Goal: Task Accomplishment & Management: Manage account settings

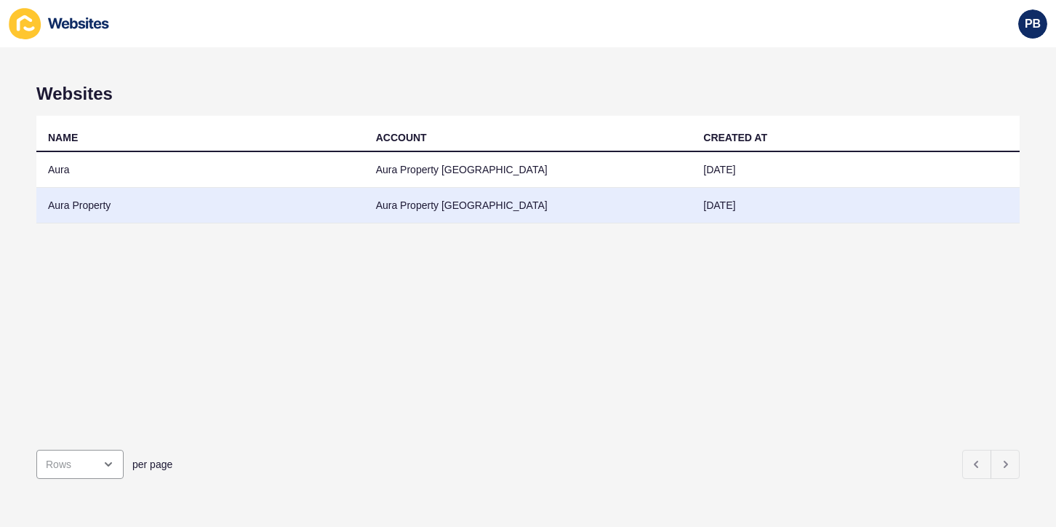
click at [72, 213] on td "Aura Property" at bounding box center [200, 206] width 328 height 36
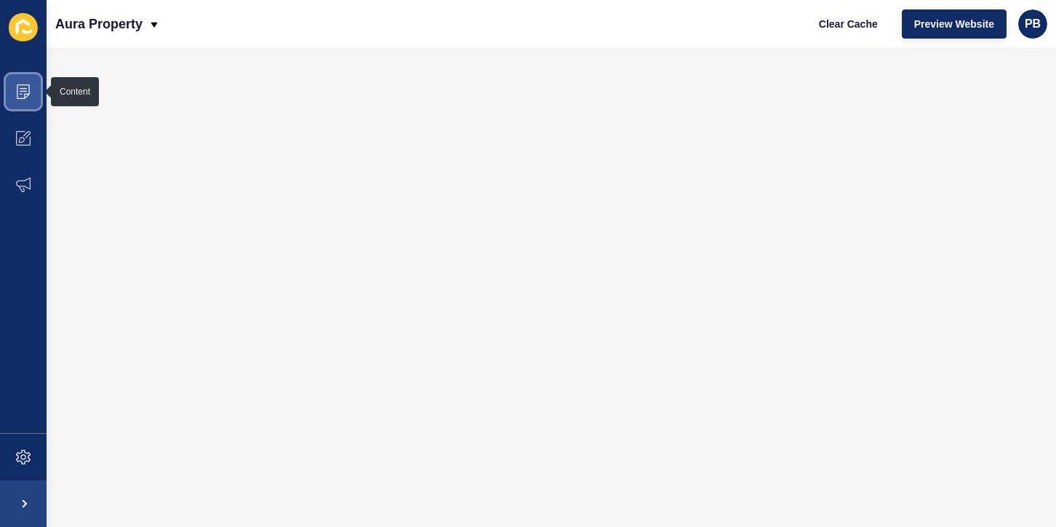
click at [31, 87] on span at bounding box center [23, 91] width 47 height 47
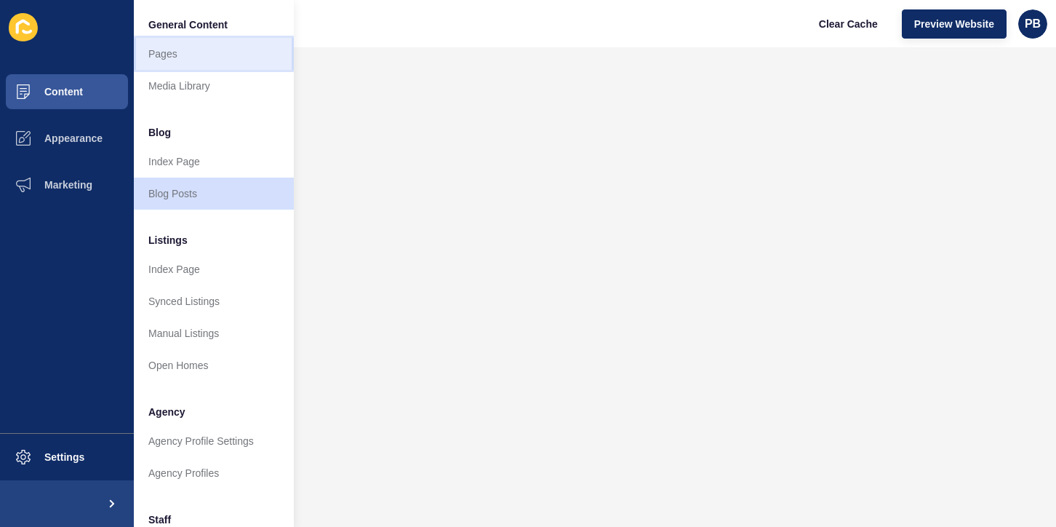
click at [175, 49] on link "Pages" at bounding box center [214, 54] width 160 height 32
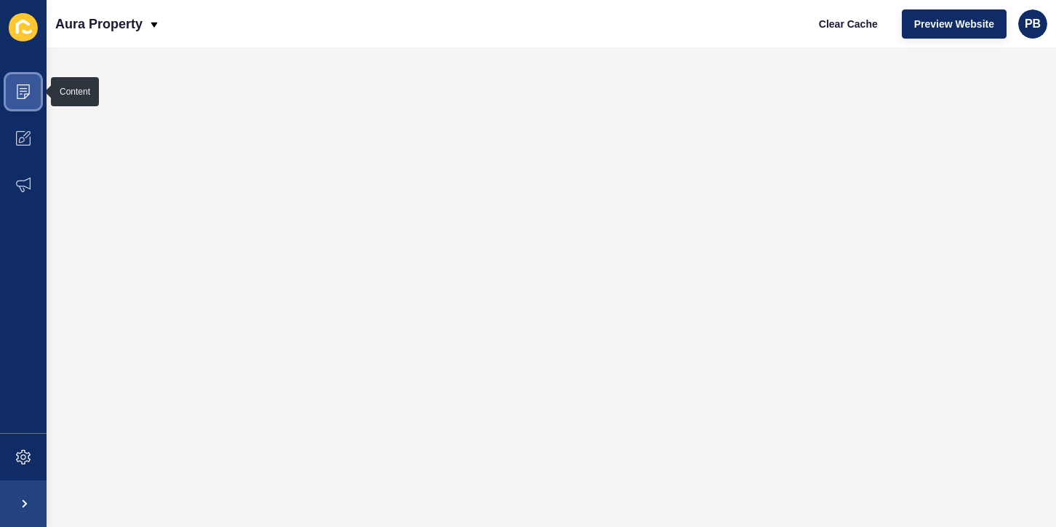
click at [25, 90] on icon at bounding box center [23, 91] width 15 height 15
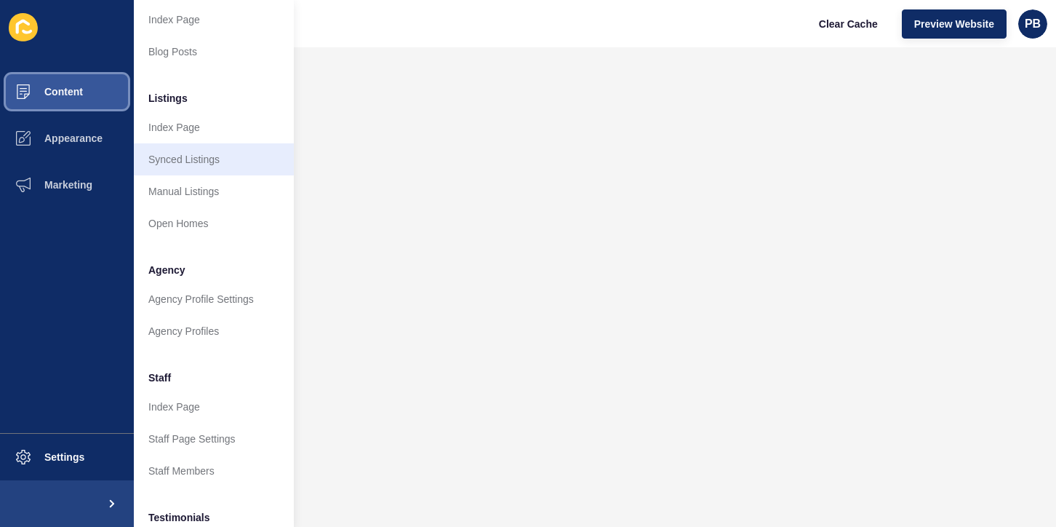
scroll to position [153, 0]
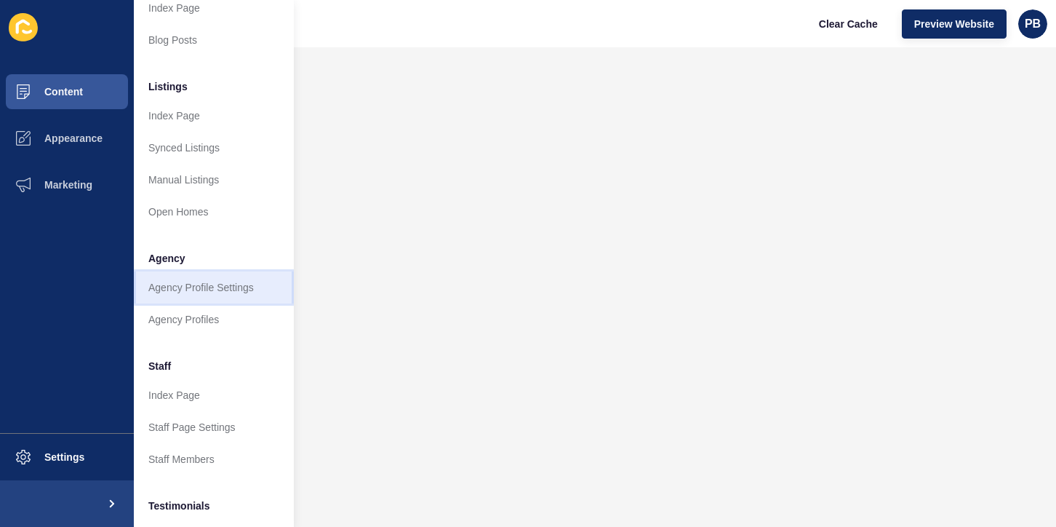
click at [188, 287] on link "Agency Profile Settings" at bounding box center [214, 287] width 160 height 32
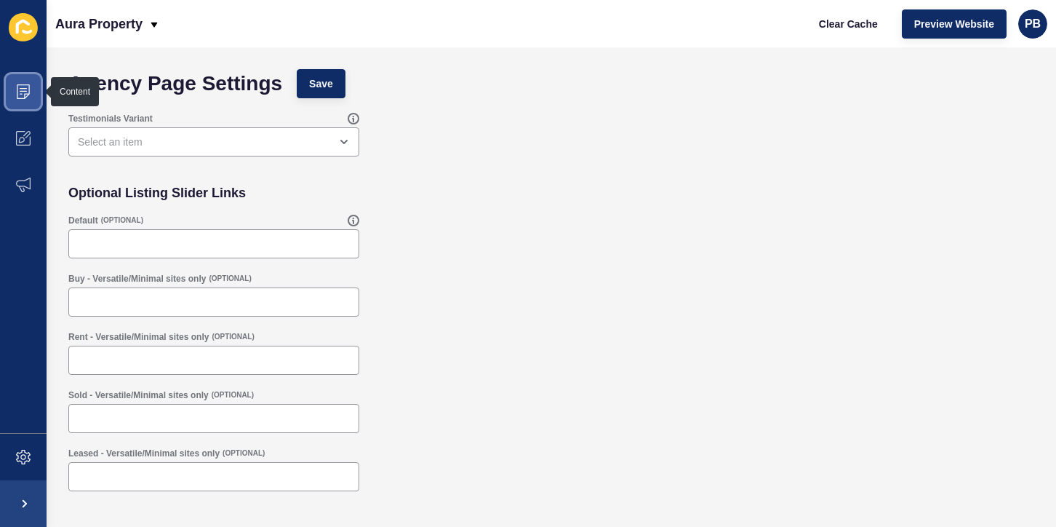
click at [18, 92] on icon at bounding box center [23, 91] width 15 height 15
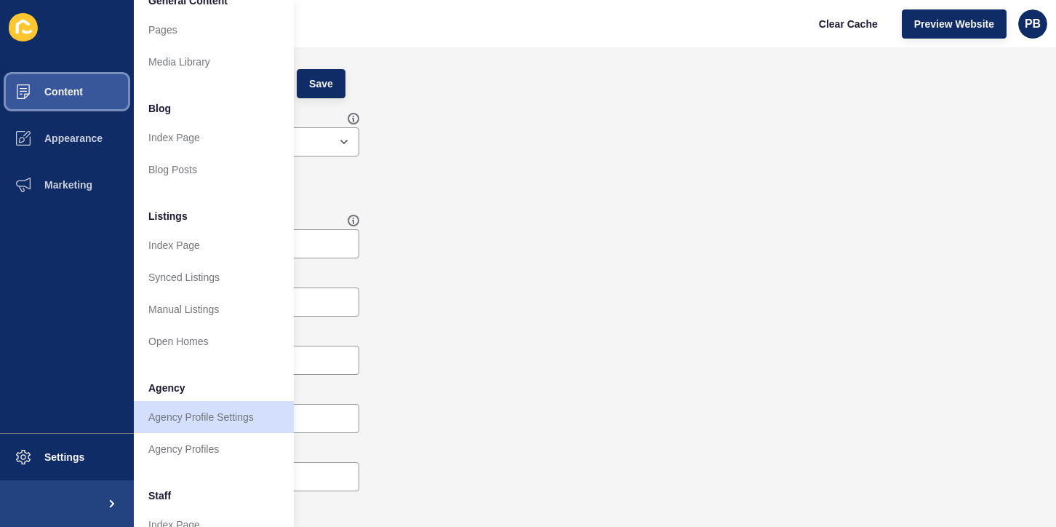
scroll to position [20, 0]
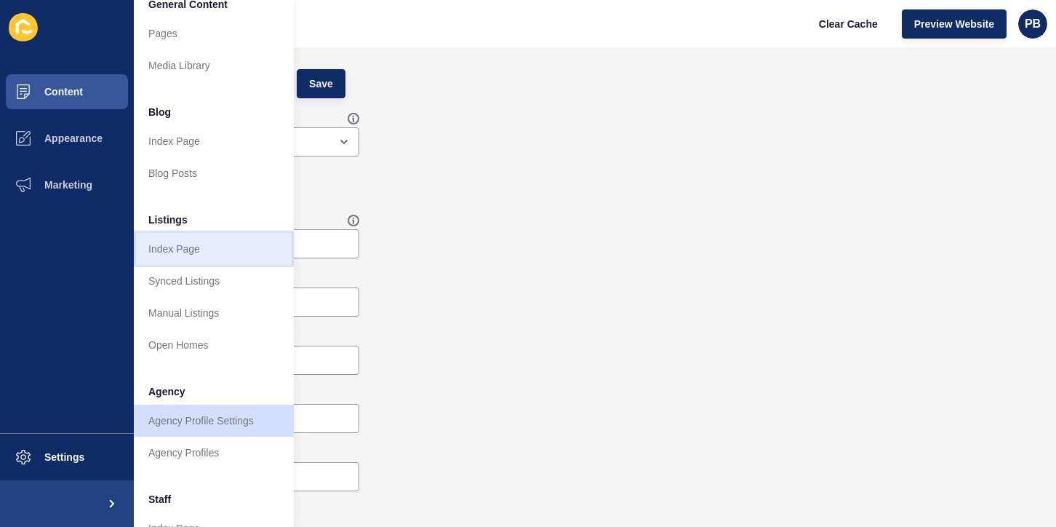
click at [206, 256] on link "Index Page" at bounding box center [214, 249] width 160 height 32
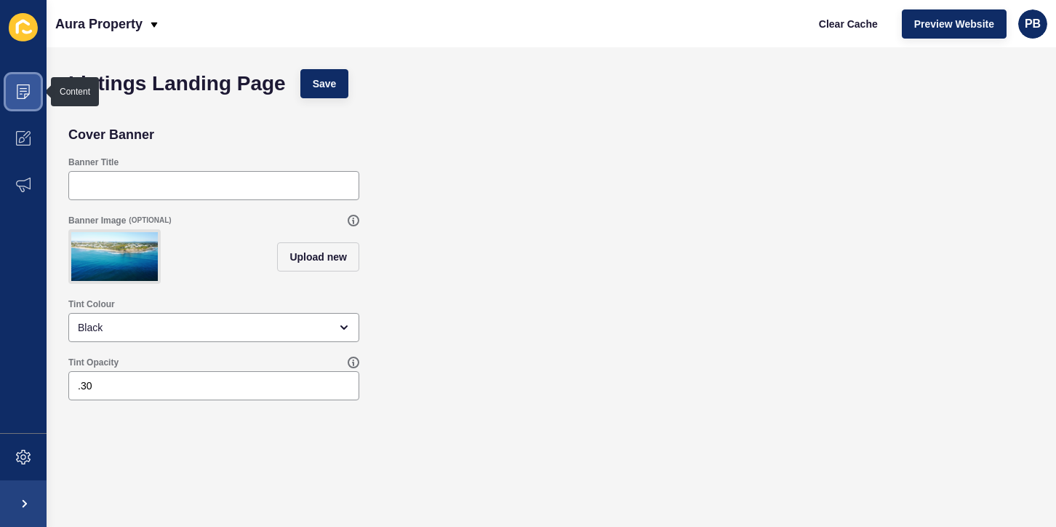
click at [31, 88] on span at bounding box center [23, 91] width 47 height 47
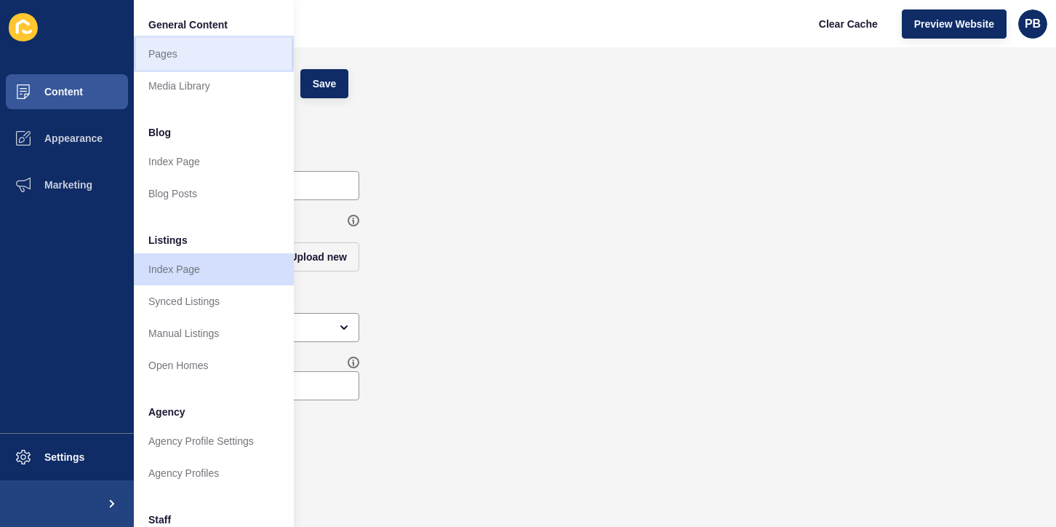
click at [192, 47] on link "Pages" at bounding box center [214, 54] width 160 height 32
